Goal: Task Accomplishment & Management: Use online tool/utility

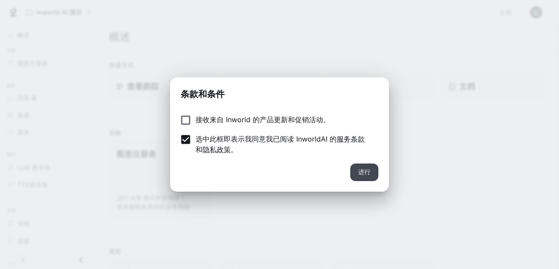
drag, startPoint x: 0, startPoint y: 0, endPoint x: 358, endPoint y: 171, distance: 397.1
click at [358, 171] on button "进行" at bounding box center [364, 172] width 28 height 18
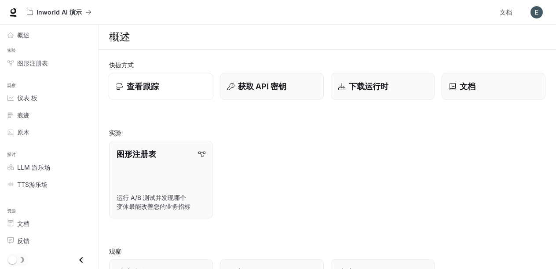
click at [174, 92] on link "查看跟踪" at bounding box center [161, 86] width 105 height 27
